Goal: Information Seeking & Learning: Learn about a topic

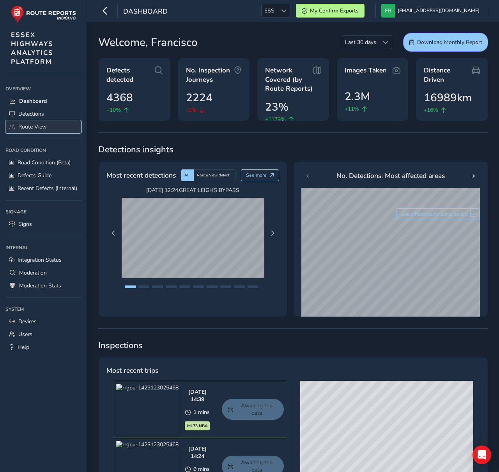
click at [10, 132] on link "Route View" at bounding box center [43, 126] width 76 height 13
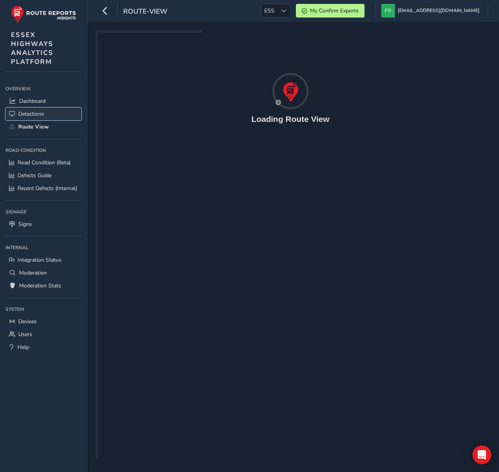
click at [18, 113] on span "Detections" at bounding box center [31, 113] width 26 height 7
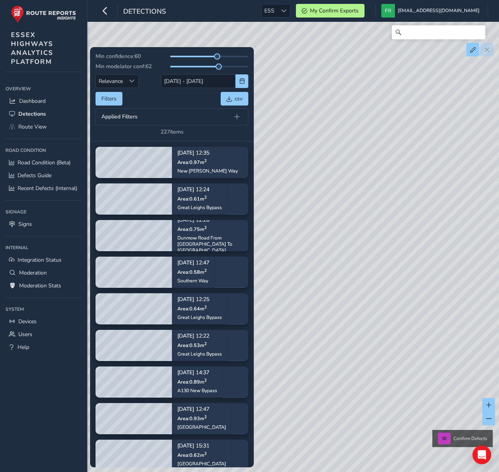
click at [179, 105] on div "Filters csv" at bounding box center [171, 99] width 153 height 14
click at [111, 99] on button "Filters" at bounding box center [108, 99] width 27 height 14
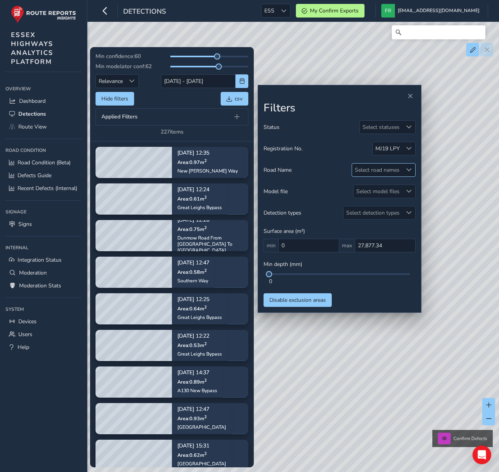
click at [370, 172] on div "Select road names" at bounding box center [377, 170] width 50 height 13
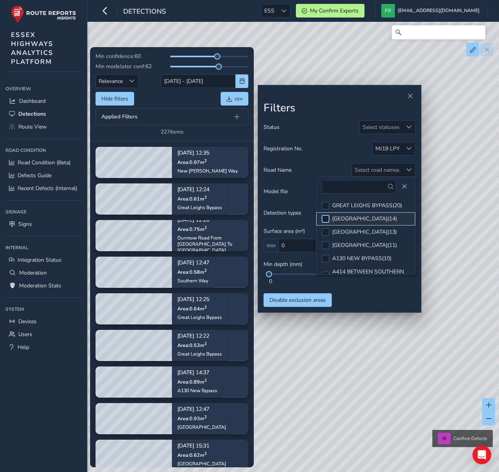
click at [326, 222] on div at bounding box center [326, 219] width 8 height 8
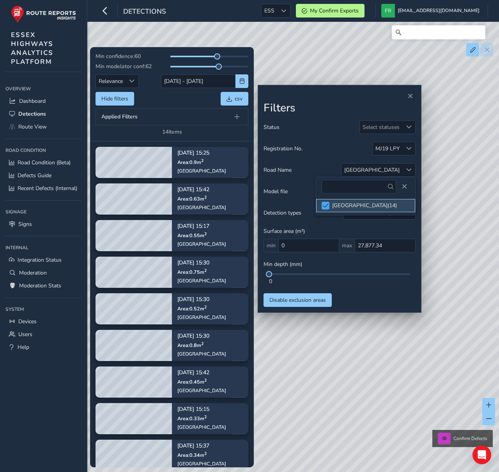
click at [326, 208] on span at bounding box center [326, 205] width 6 height 5
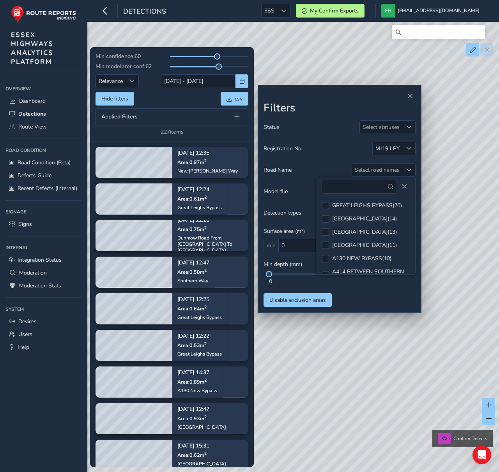
click at [326, 103] on h2 "Filters" at bounding box center [339, 108] width 152 height 13
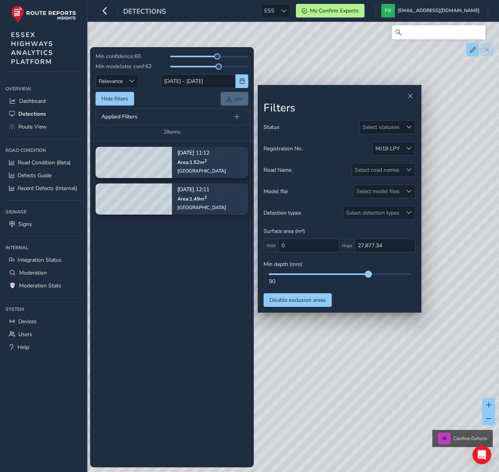
drag, startPoint x: 270, startPoint y: 275, endPoint x: 369, endPoint y: 275, distance: 99.0
click at [369, 275] on span at bounding box center [368, 274] width 6 height 6
click at [376, 172] on div "Select road names" at bounding box center [377, 170] width 50 height 13
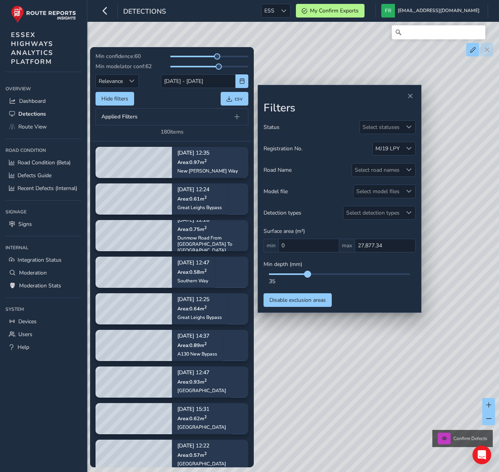
drag, startPoint x: 367, startPoint y: 275, endPoint x: 308, endPoint y: 276, distance: 59.6
click at [308, 276] on span at bounding box center [307, 274] width 6 height 6
click at [364, 176] on div "Select road names" at bounding box center [377, 170] width 50 height 13
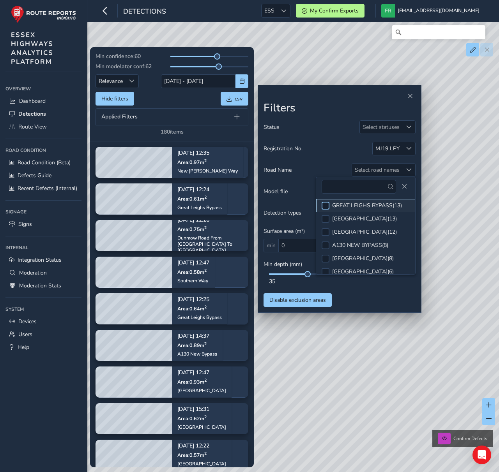
click at [326, 207] on div at bounding box center [326, 206] width 8 height 8
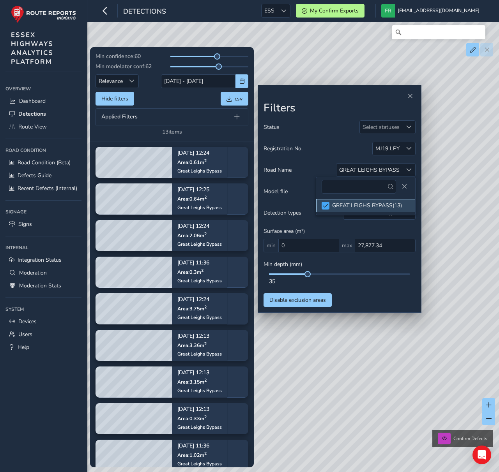
click at [326, 207] on span at bounding box center [326, 205] width 6 height 5
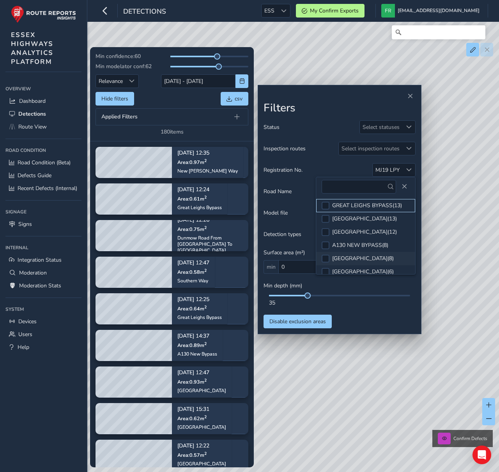
scroll to position [64, 0]
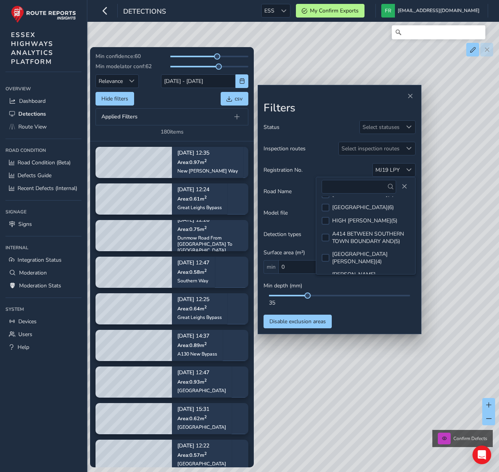
click at [358, 311] on div "Status Select statuses Inspection routes Select inspection routes Registration …" at bounding box center [339, 224] width 152 height 208
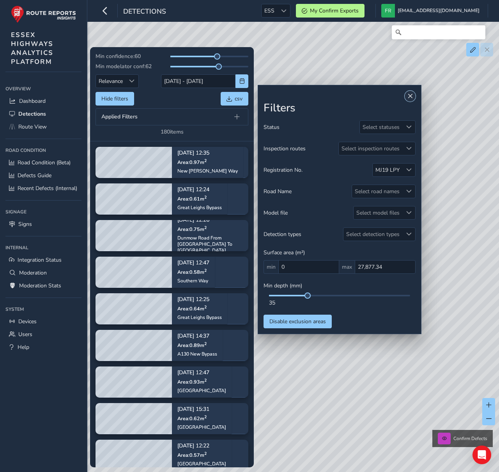
click at [413, 98] on button "Close" at bounding box center [410, 96] width 11 height 11
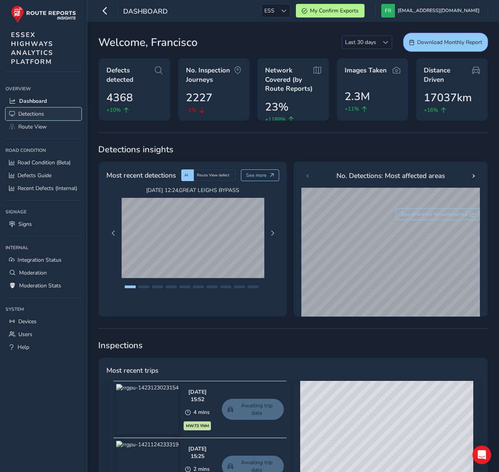
click at [28, 115] on span "Detections" at bounding box center [31, 113] width 26 height 7
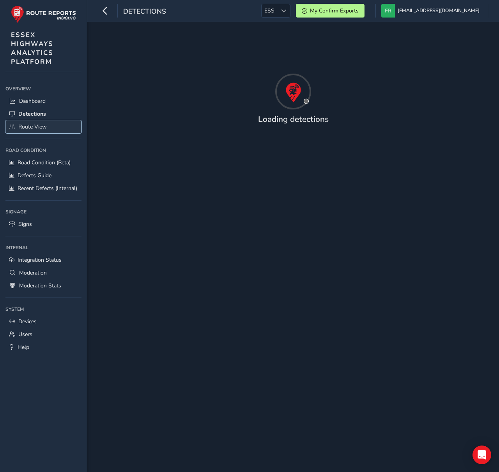
click at [27, 129] on span "Route View" at bounding box center [32, 126] width 28 height 7
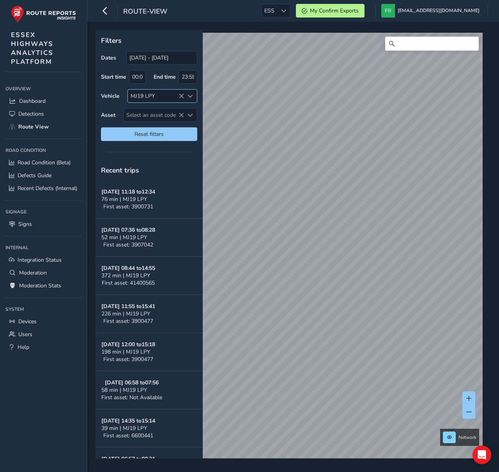
click at [180, 99] on icon at bounding box center [181, 96] width 5 height 5
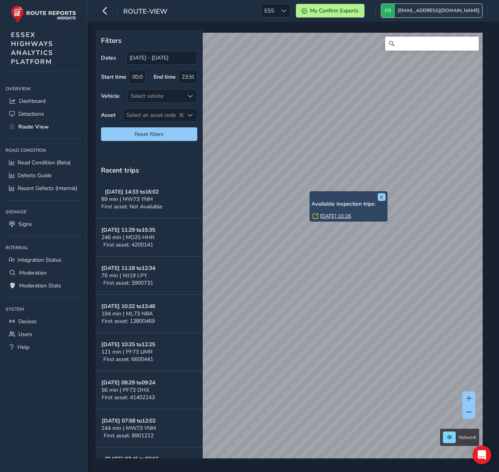
click at [428, 14] on span "[EMAIL_ADDRESS][DOMAIN_NAME]" at bounding box center [439, 11] width 82 height 14
